Goal: Complete application form

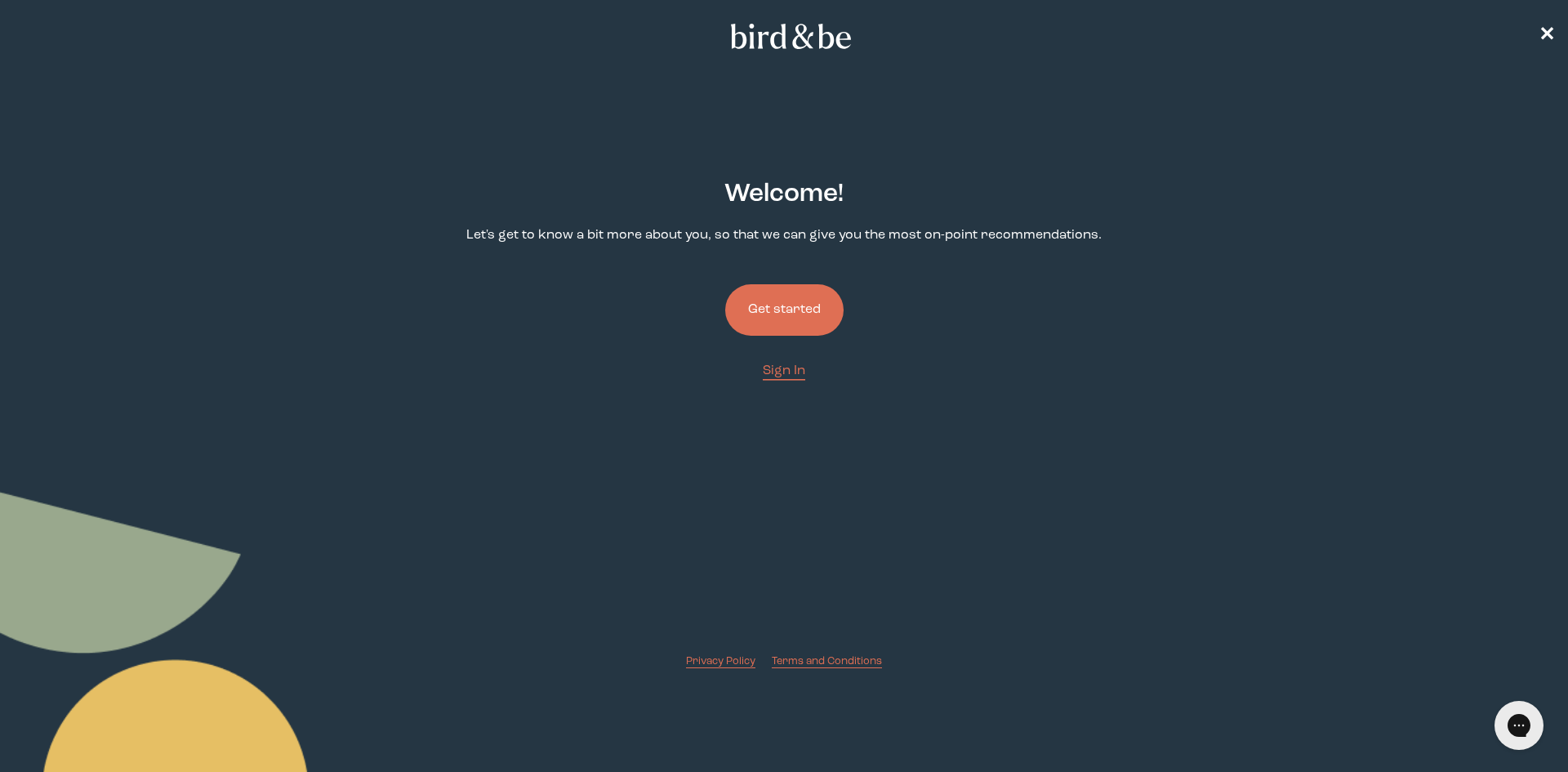
click at [765, 307] on button "Get started" at bounding box center [784, 310] width 118 height 51
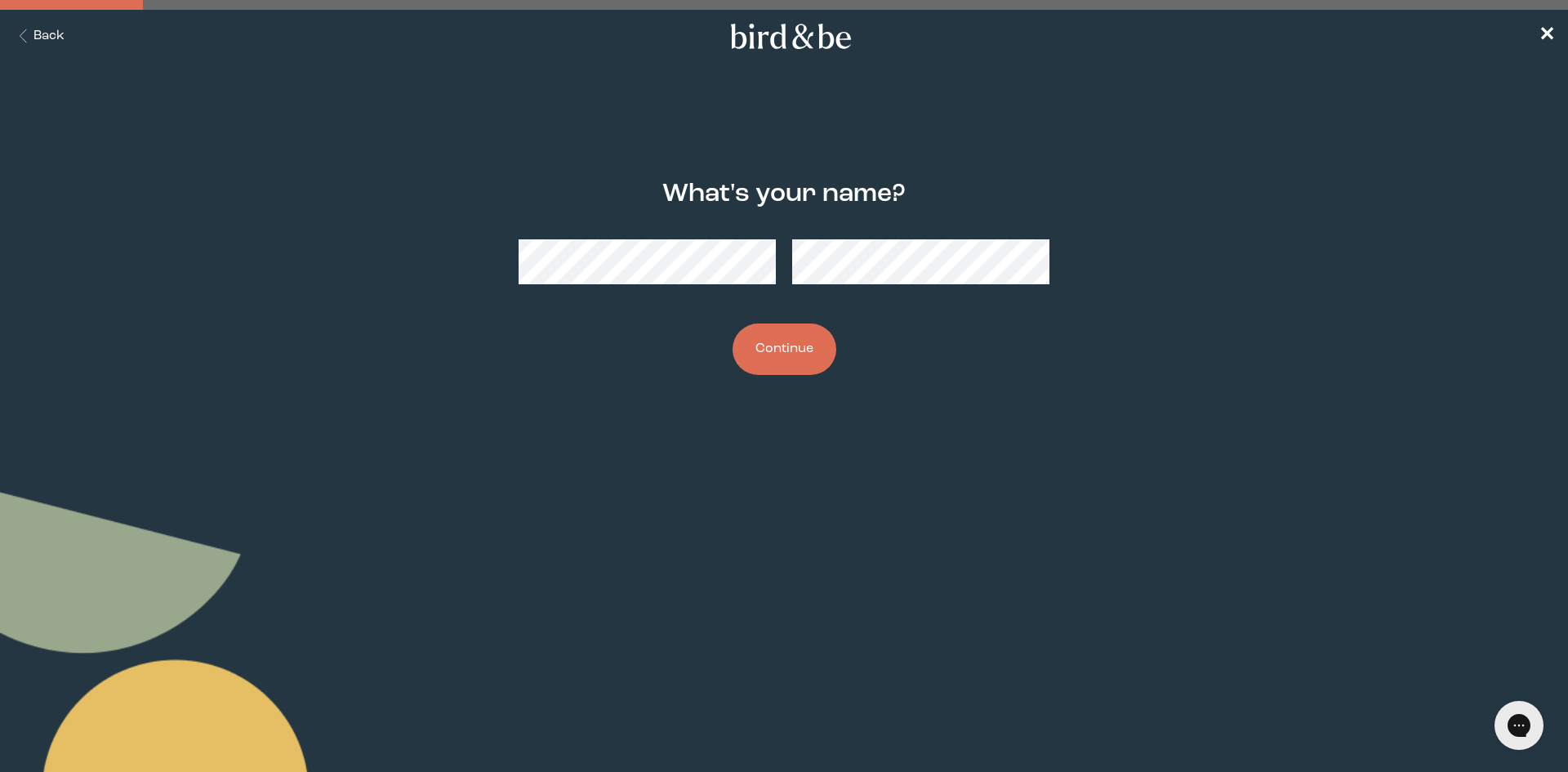
click at [811, 356] on button "Continue" at bounding box center [784, 349] width 104 height 51
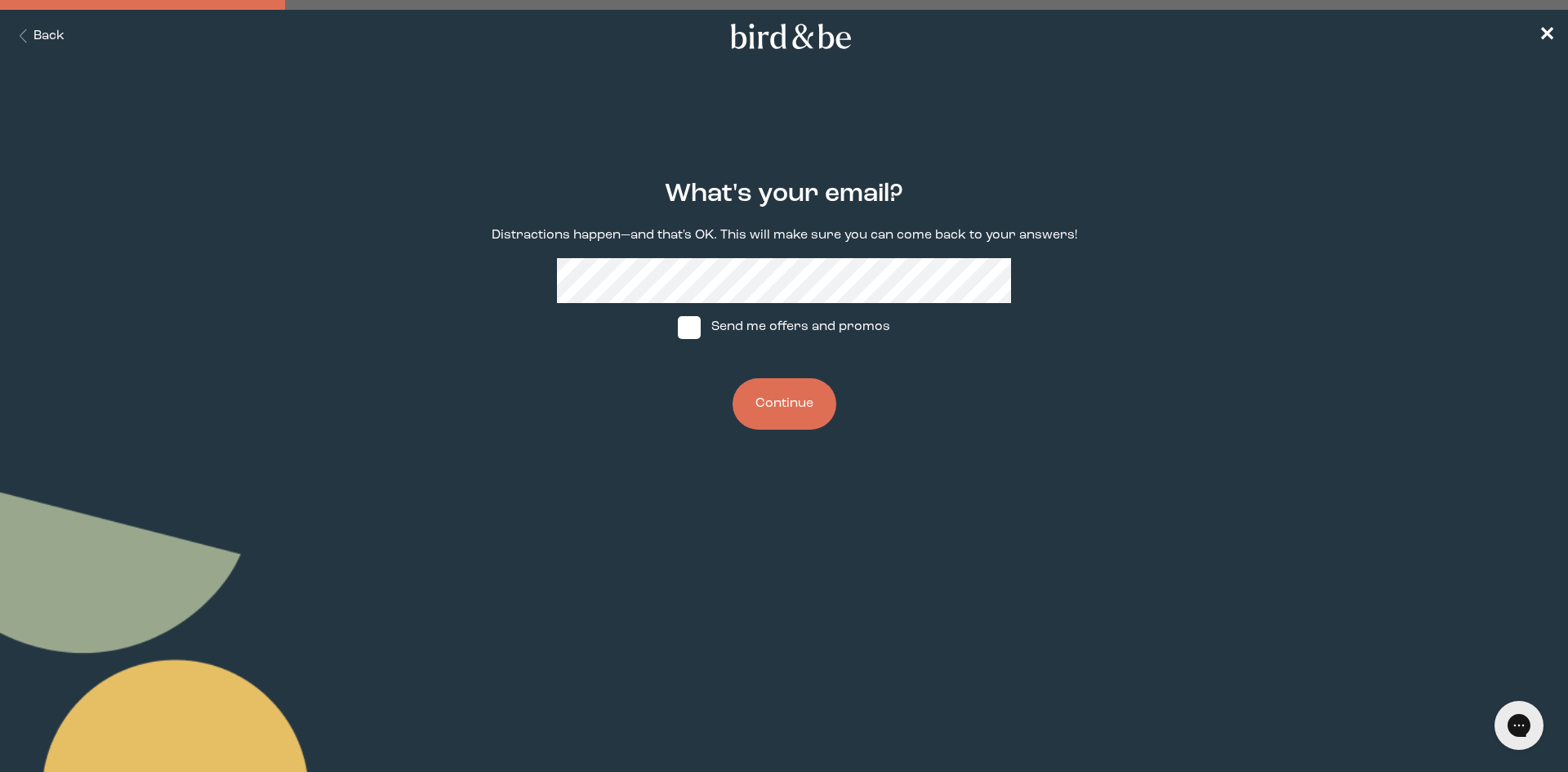
click at [696, 322] on span at bounding box center [688, 327] width 23 height 23
click at [677, 326] on input "Send me offers and promos" at bounding box center [677, 326] width 1 height 1
checkbox input "true"
click at [770, 396] on button "Continue" at bounding box center [784, 403] width 104 height 51
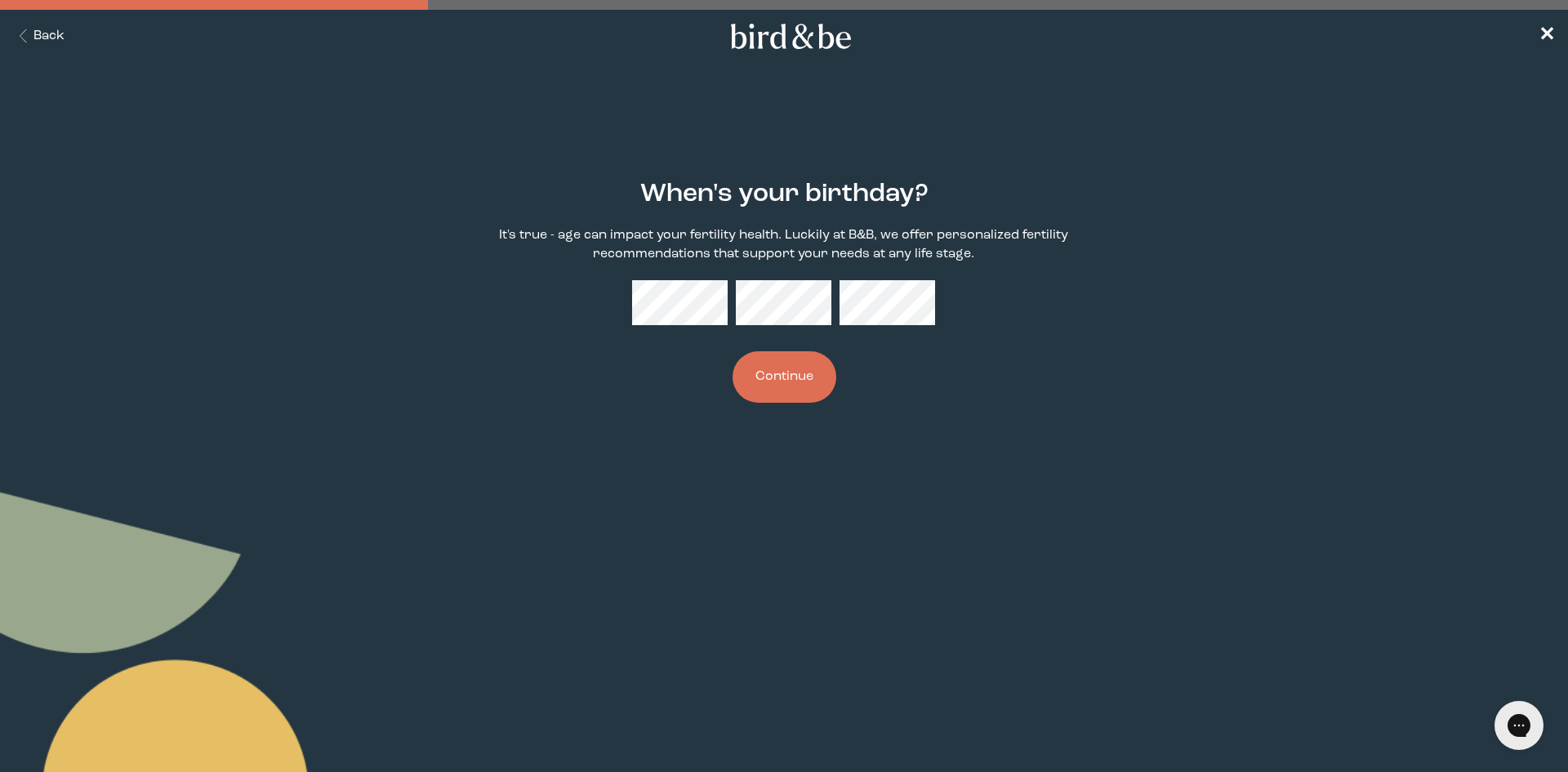
click at [807, 388] on button "Continue" at bounding box center [784, 377] width 104 height 51
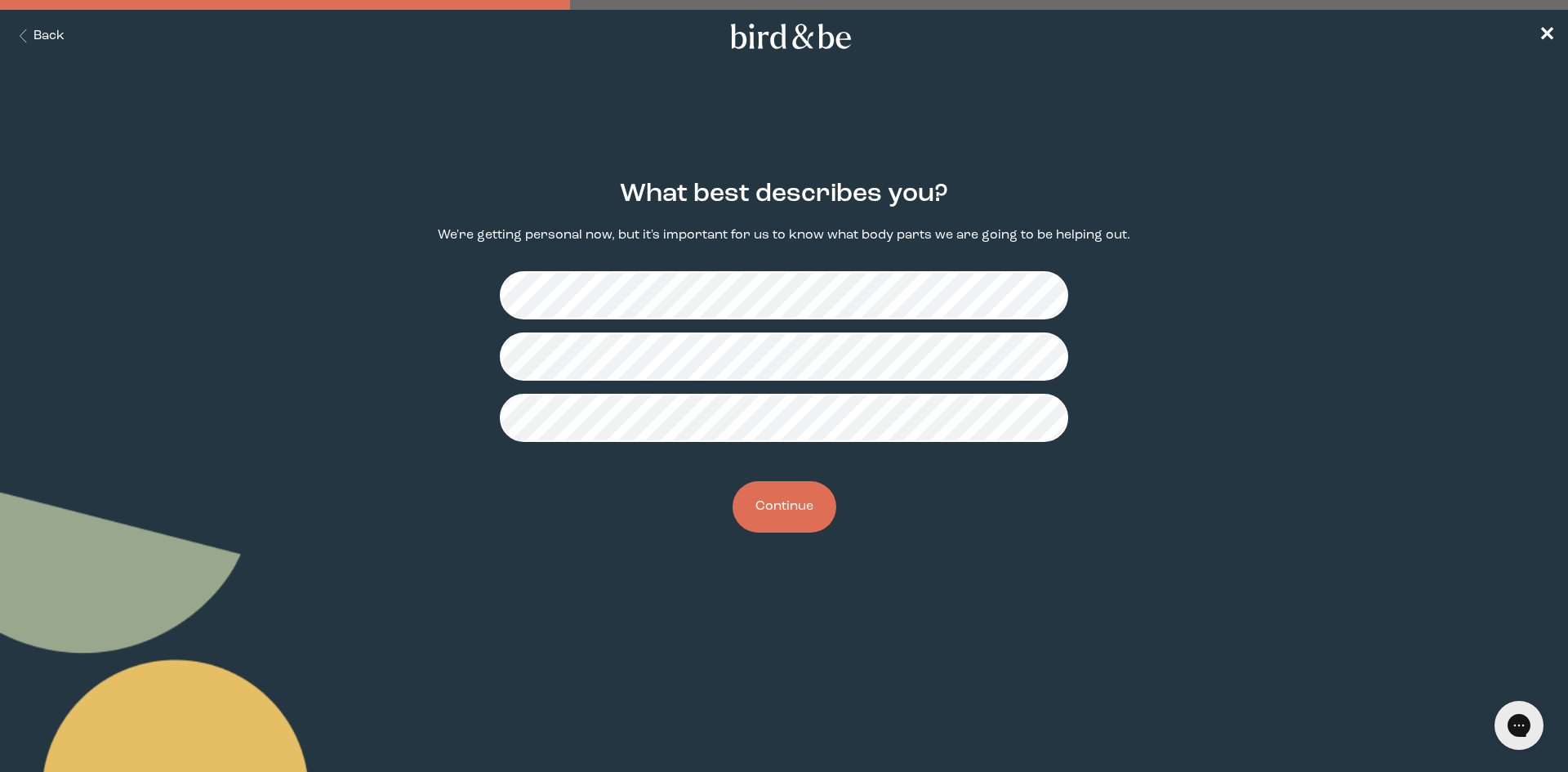
click at [772, 515] on button "Continue" at bounding box center [784, 507] width 104 height 51
click at [782, 491] on button "Continue" at bounding box center [784, 507] width 104 height 51
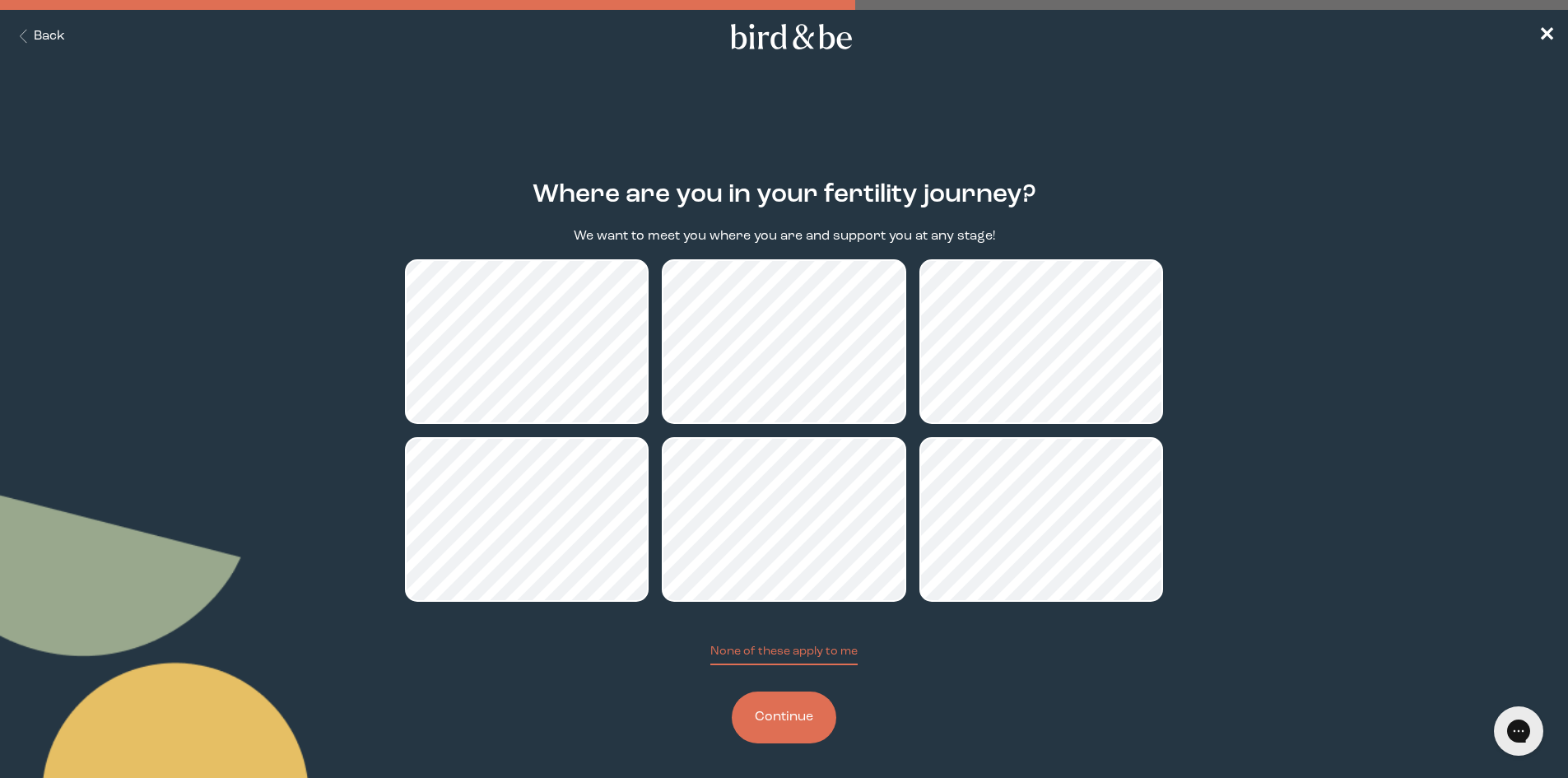
click at [791, 726] on button "Continue" at bounding box center [783, 717] width 104 height 52
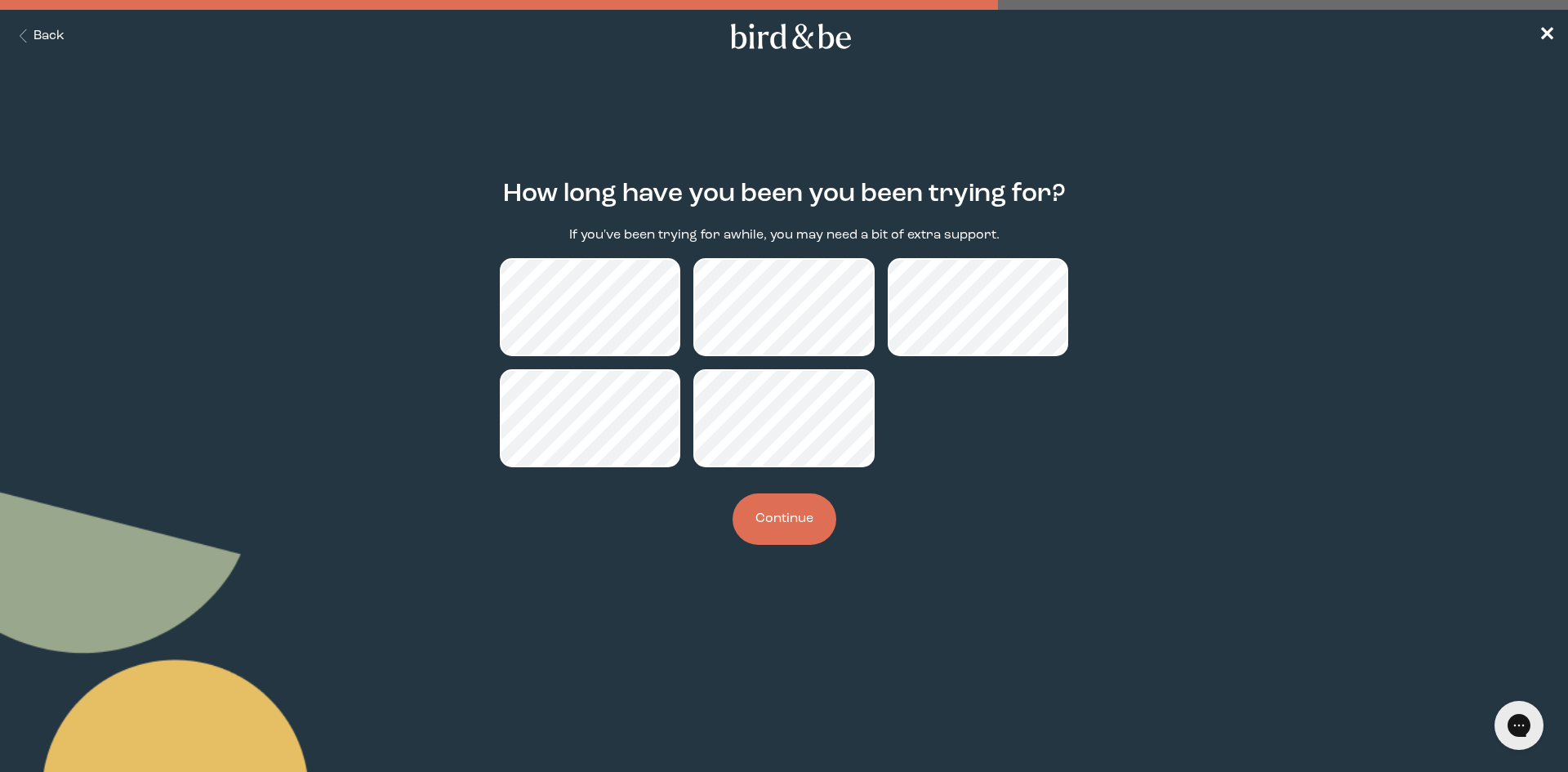
click at [806, 519] on button "Continue" at bounding box center [784, 519] width 104 height 51
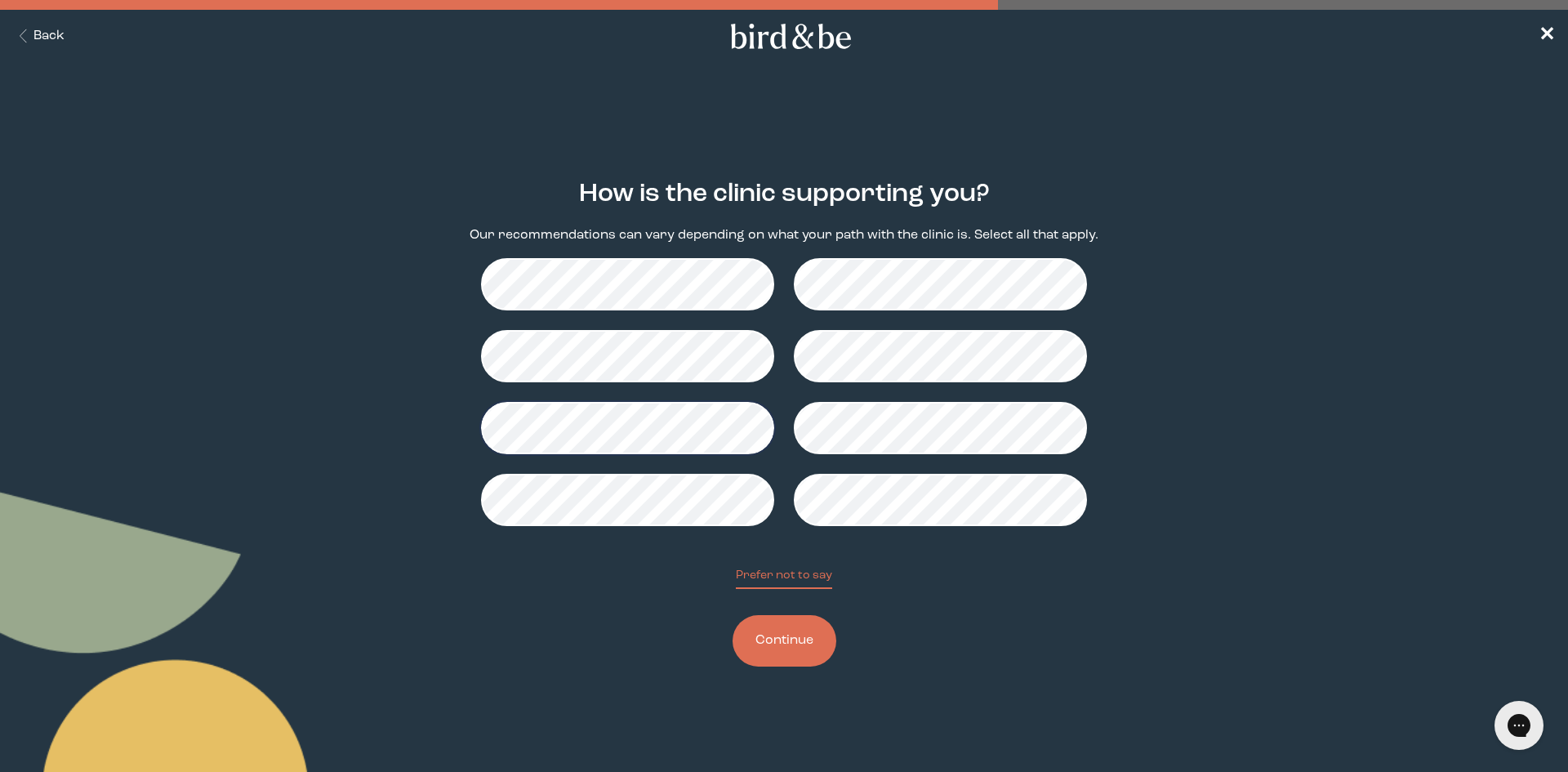
click at [786, 640] on button "Continue" at bounding box center [784, 641] width 104 height 51
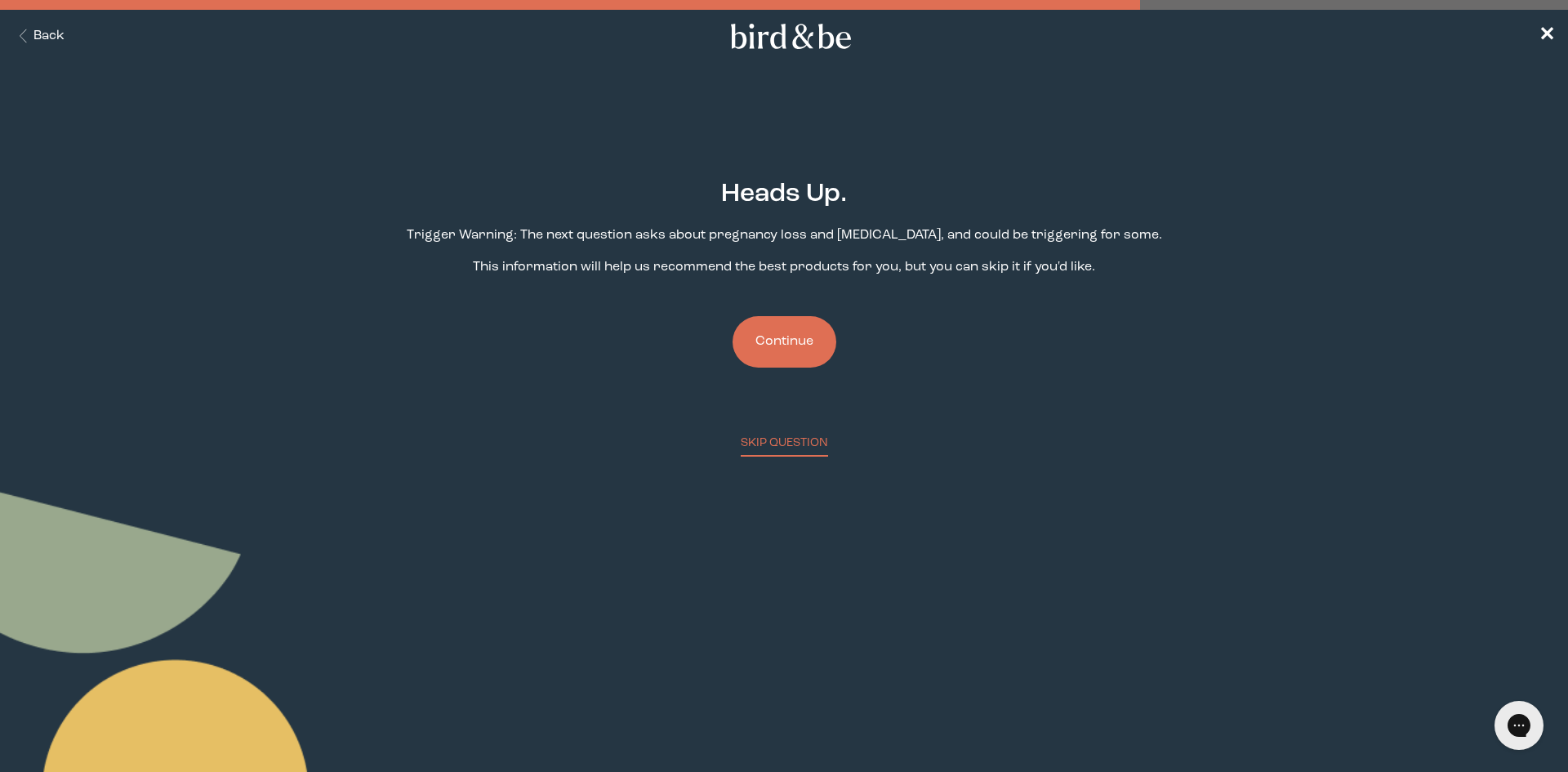
click at [796, 338] on button "Continue" at bounding box center [784, 342] width 104 height 51
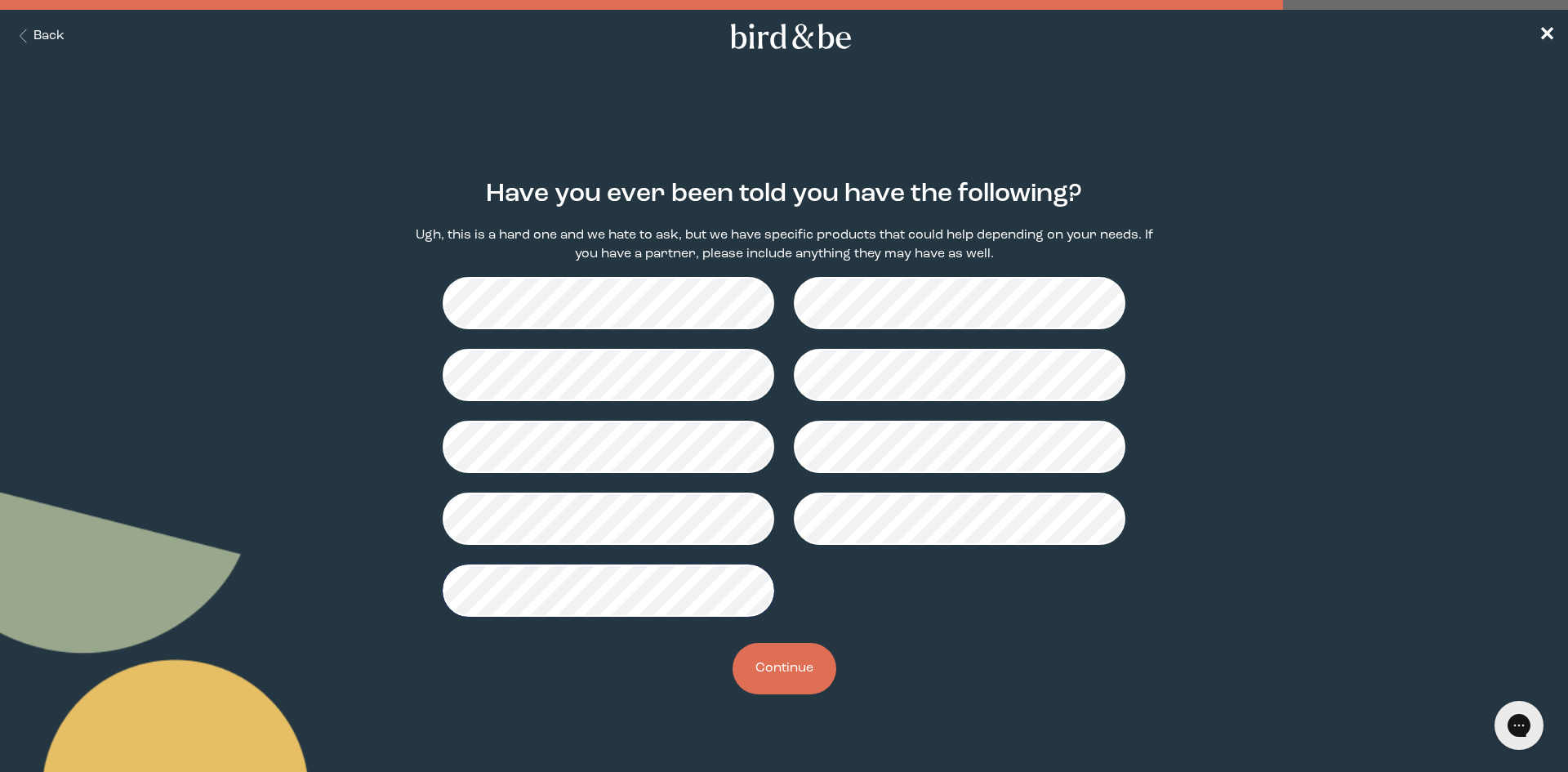
click at [777, 656] on button "Continue" at bounding box center [784, 668] width 104 height 51
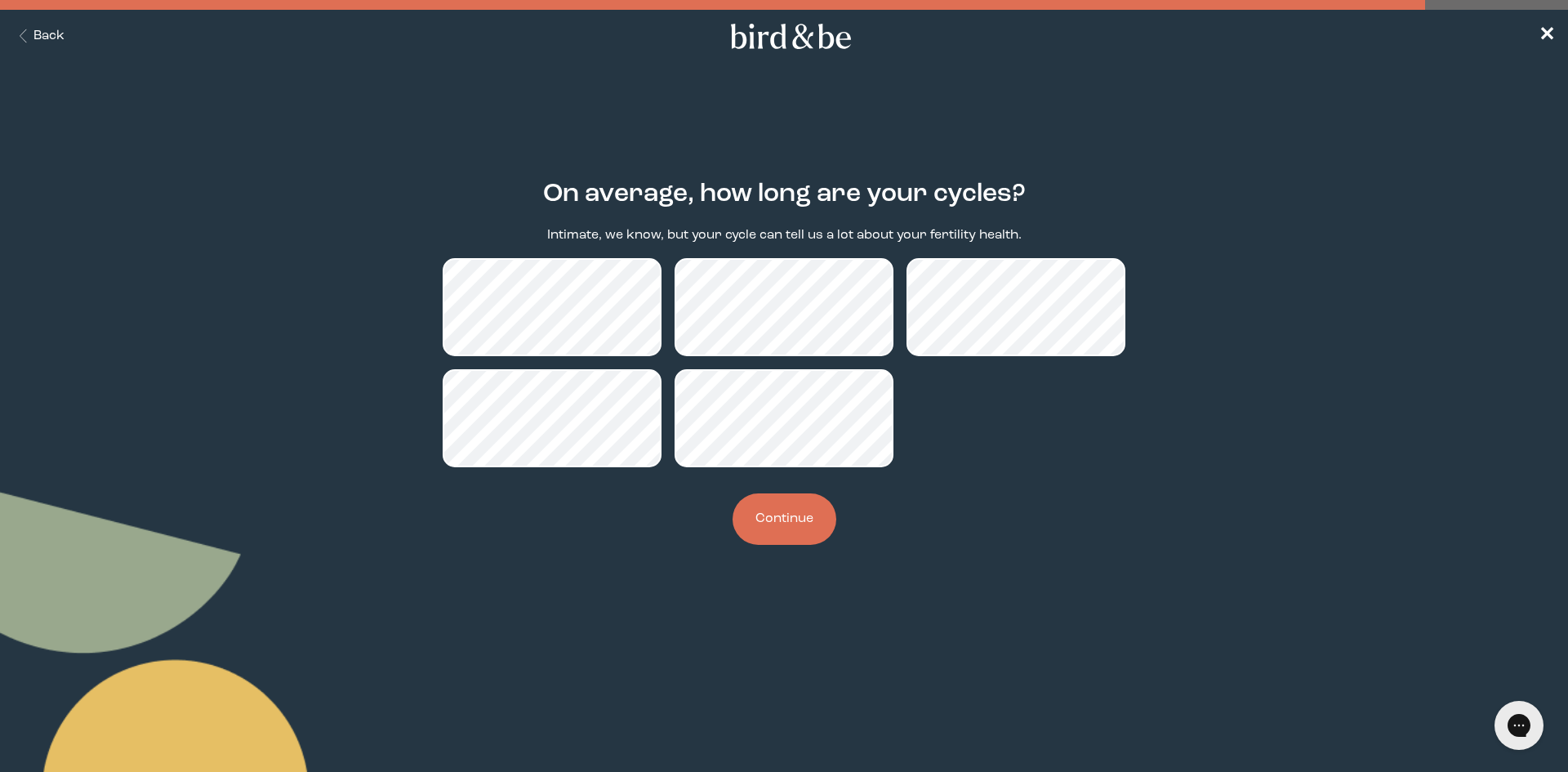
click at [793, 534] on button "Continue" at bounding box center [784, 519] width 104 height 51
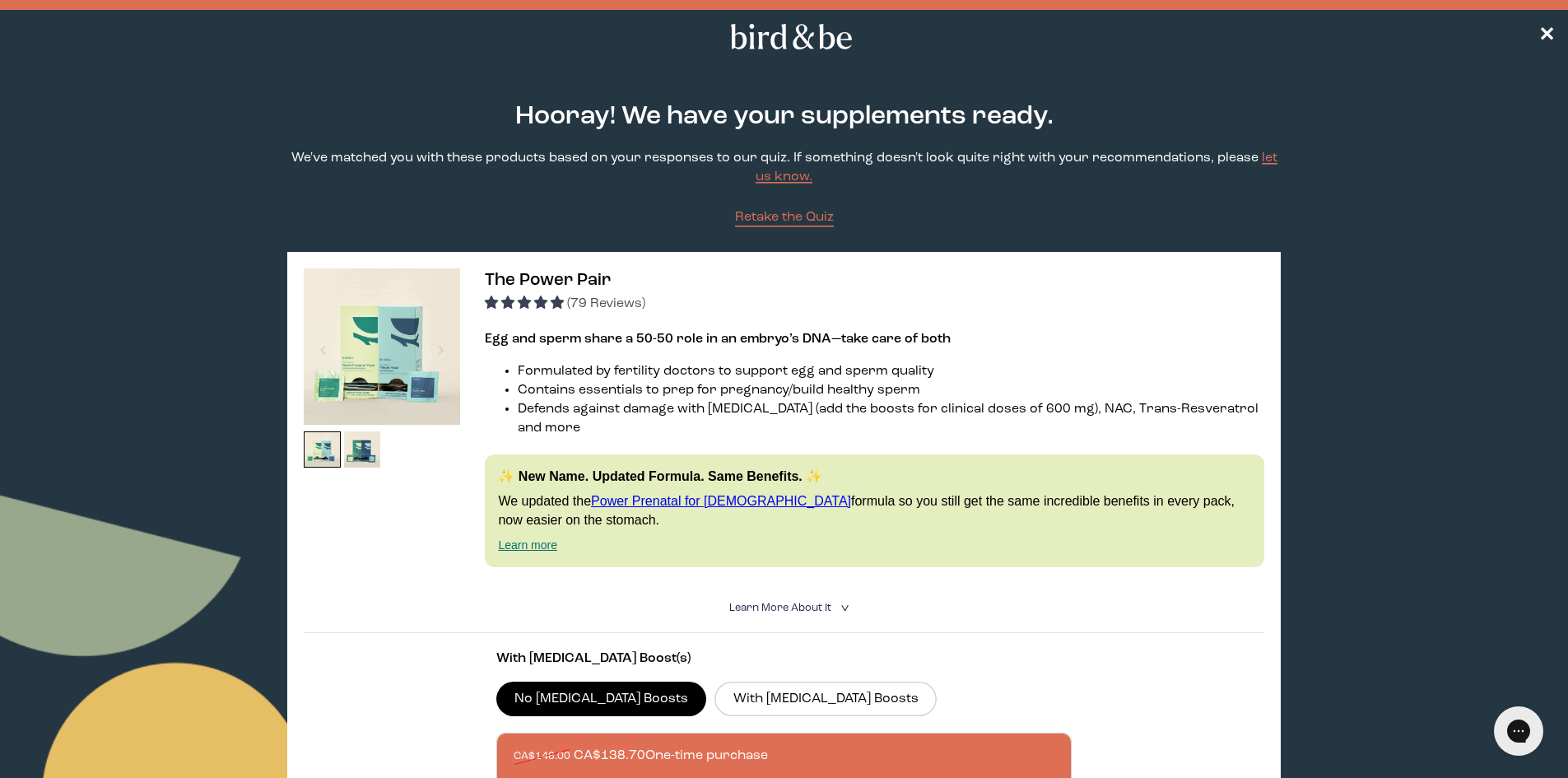
click at [361, 361] on img at bounding box center [382, 346] width 156 height 156
click at [364, 460] on img at bounding box center [362, 449] width 37 height 37
click at [808, 600] on summary "Learn More About it <" at bounding box center [784, 608] width 110 height 16
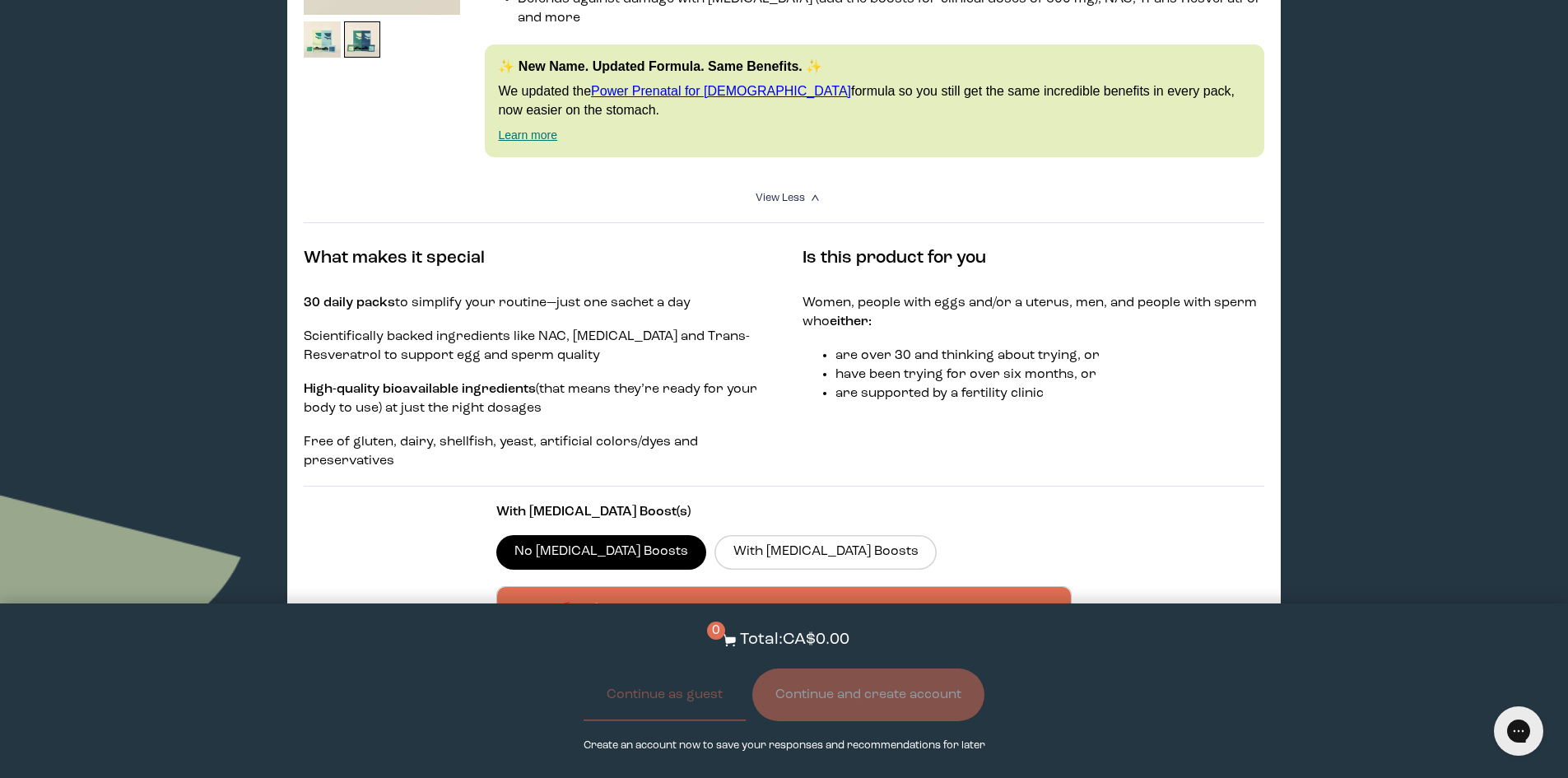
scroll to position [411, 0]
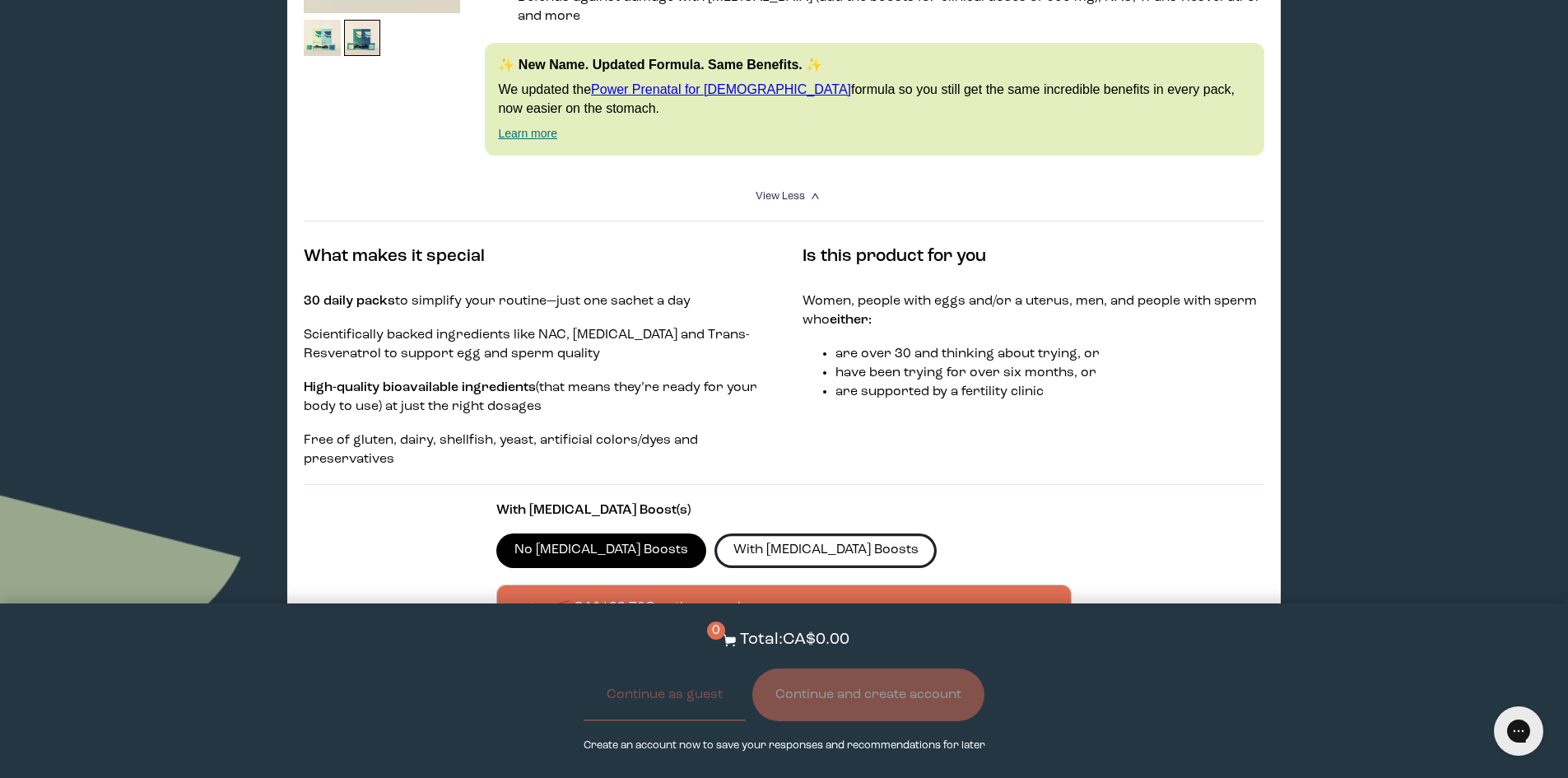
click at [717, 534] on label "With [MEDICAL_DATA] Boosts" at bounding box center [826, 550] width 223 height 35
click at [0, 0] on input "With [MEDICAL_DATA] Boosts" at bounding box center [0, 0] width 0 height 0
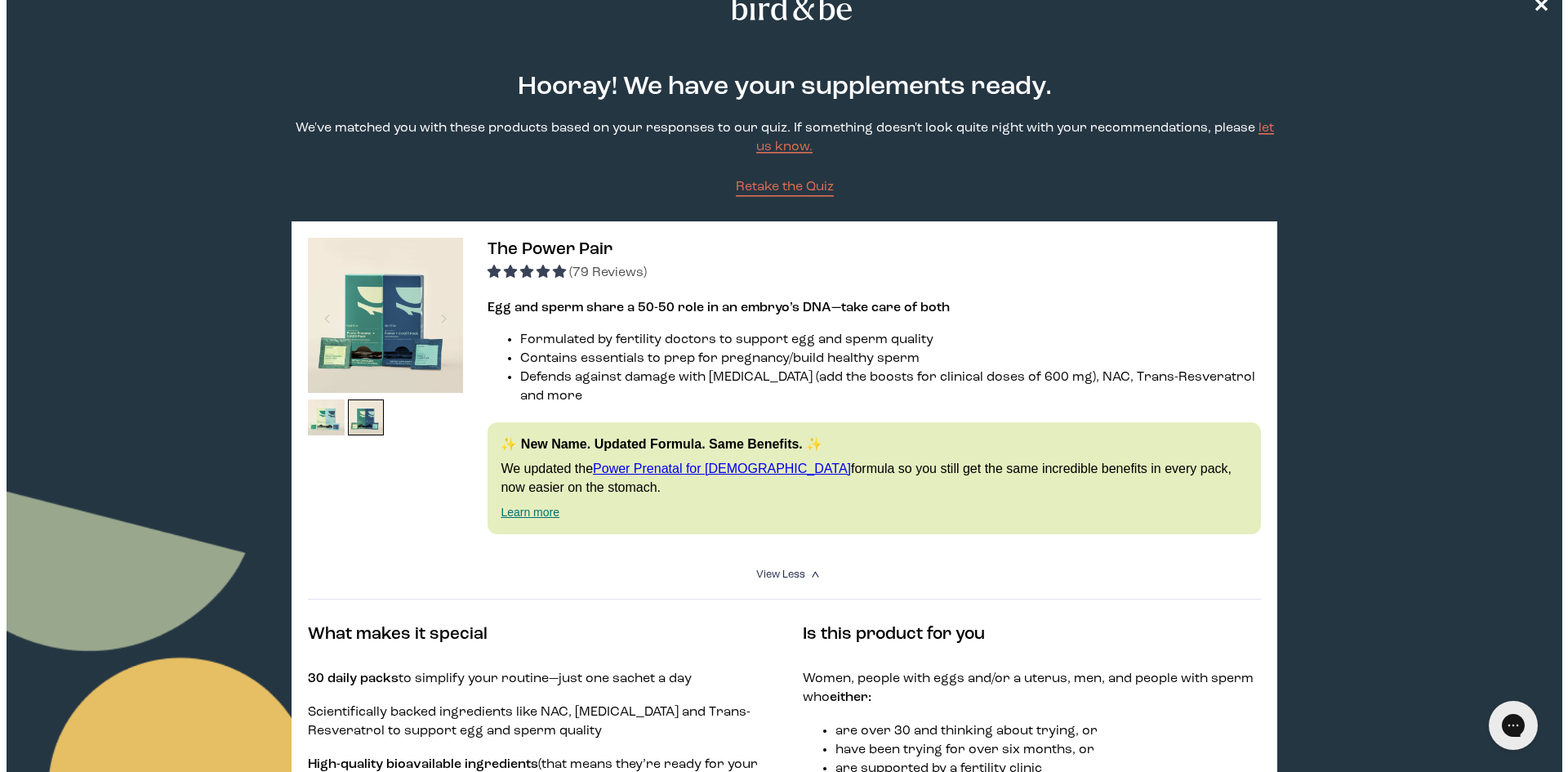
scroll to position [0, 0]
